Goal: Browse casually

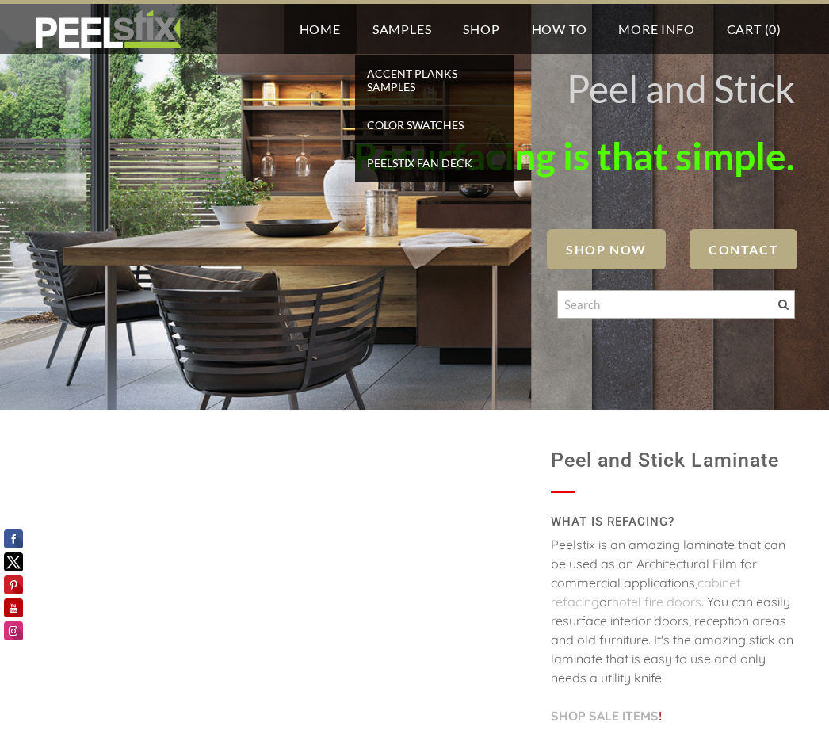
click at [433, 67] on span "Accent Planks Samples" at bounding box center [434, 80] width 151 height 35
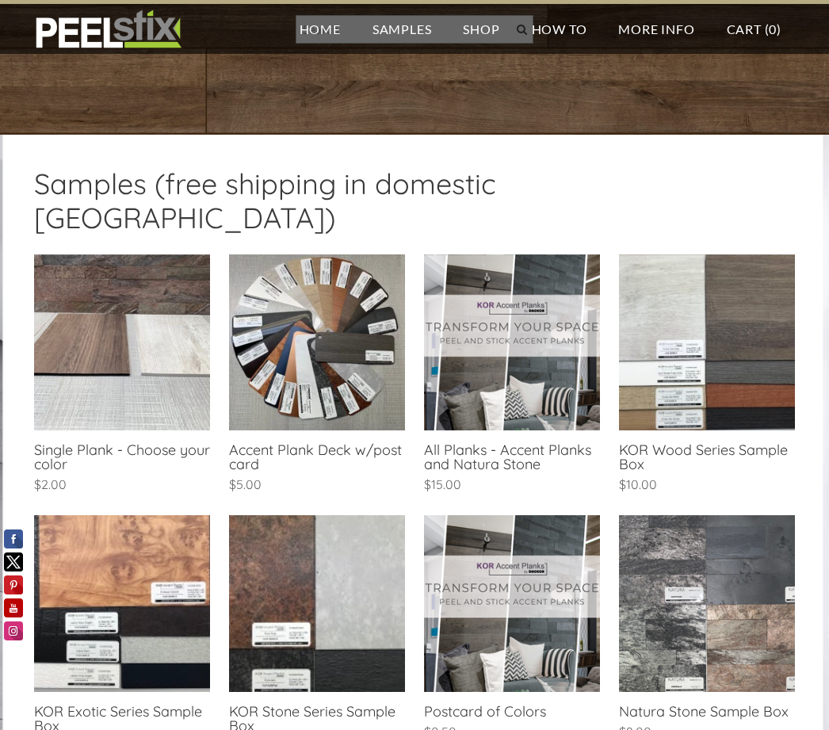
scroll to position [224, 0]
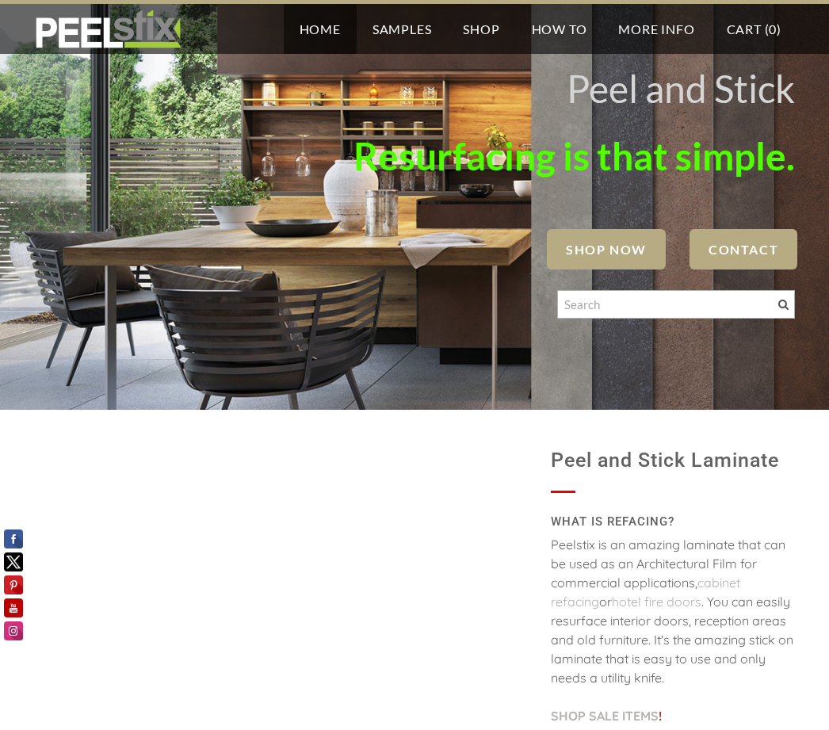
click at [597, 264] on span "SHOP NOW" at bounding box center [606, 249] width 119 height 40
